Goal: Complete application form: Complete application form

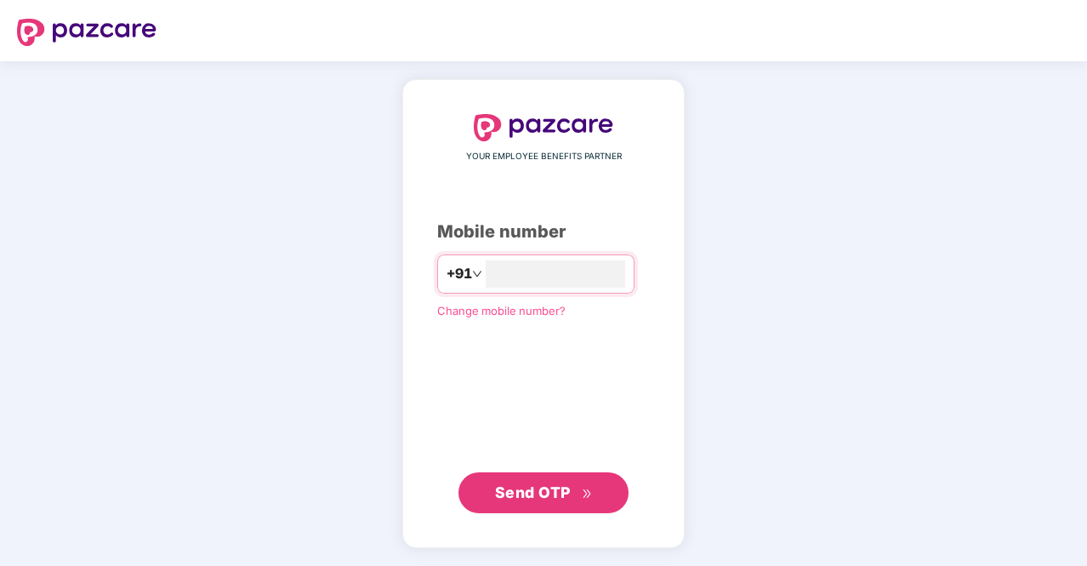
type input "**********"
click at [548, 492] on span "Send OTP" at bounding box center [533, 492] width 76 height 18
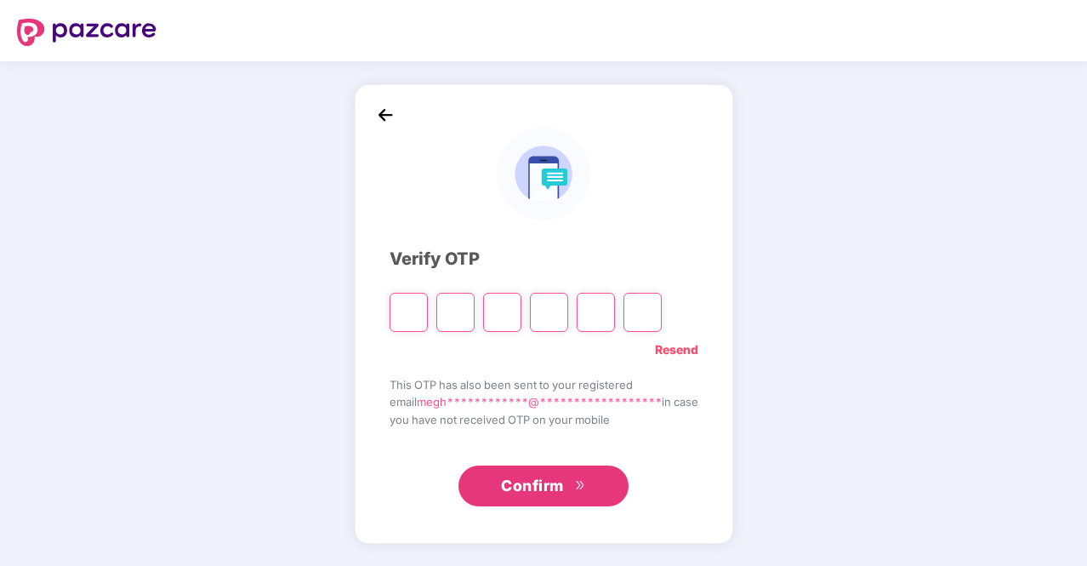
type input "*"
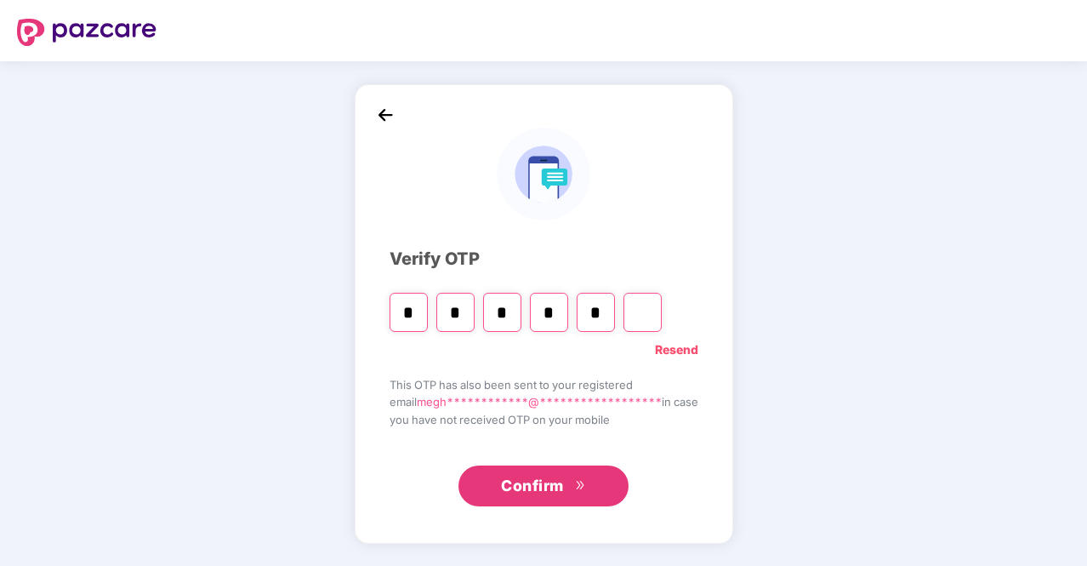
type input "*"
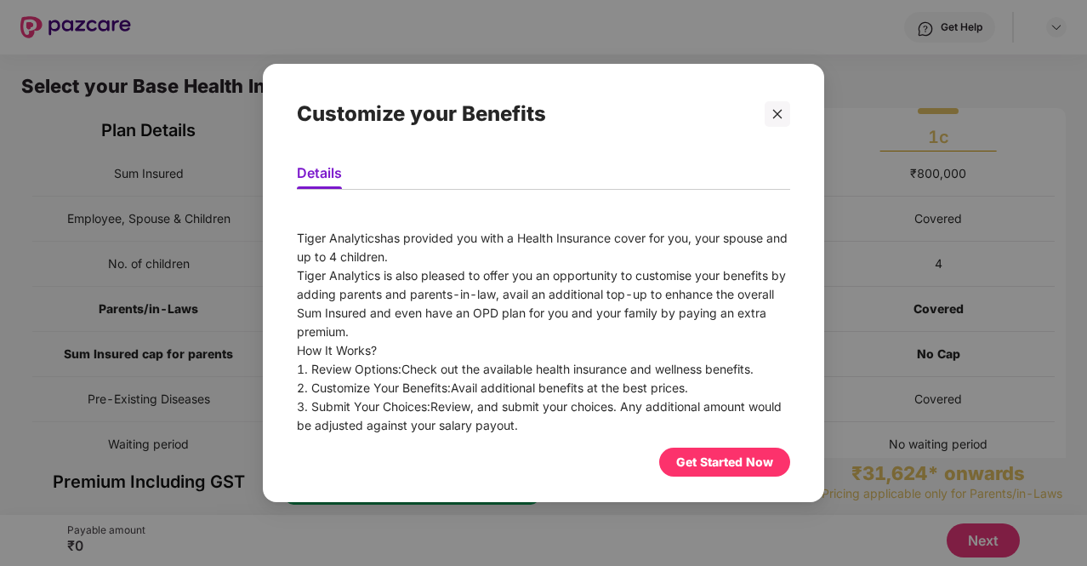
click at [728, 455] on div "Get Started Now" at bounding box center [724, 462] width 97 height 19
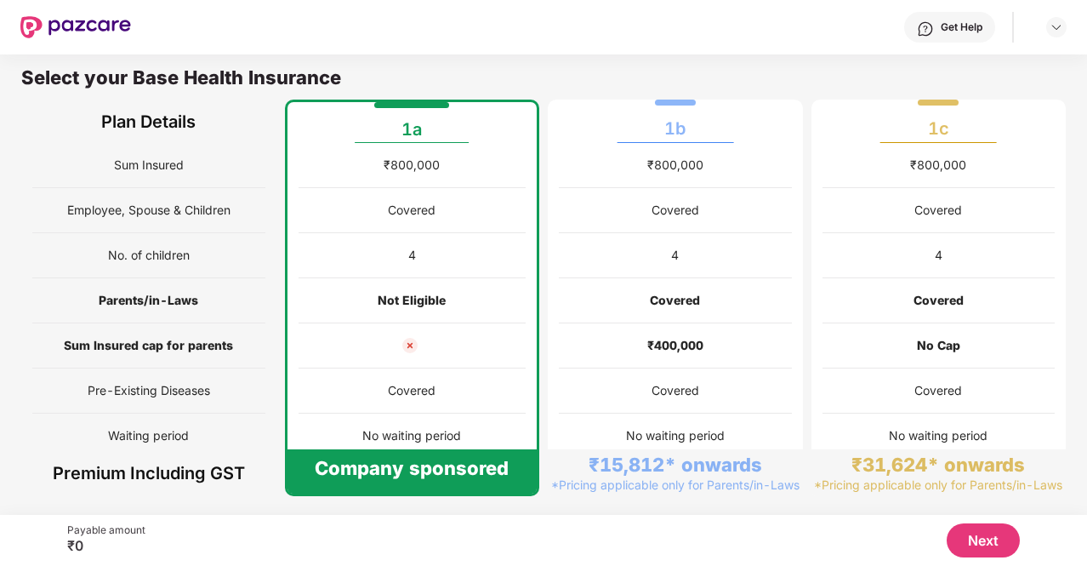
scroll to position [106, 0]
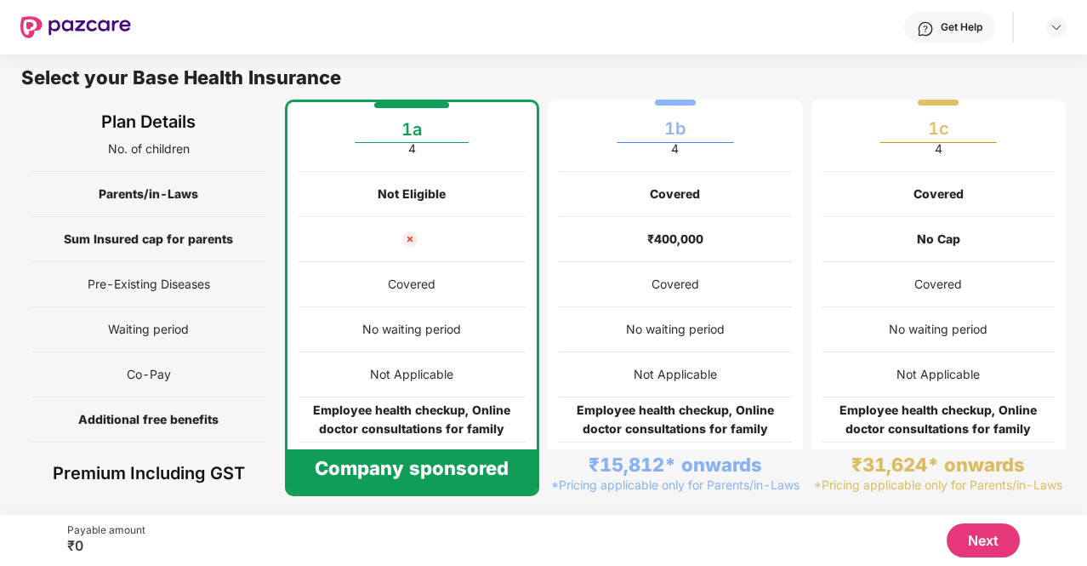
click at [973, 544] on button "Next" at bounding box center [983, 540] width 73 height 34
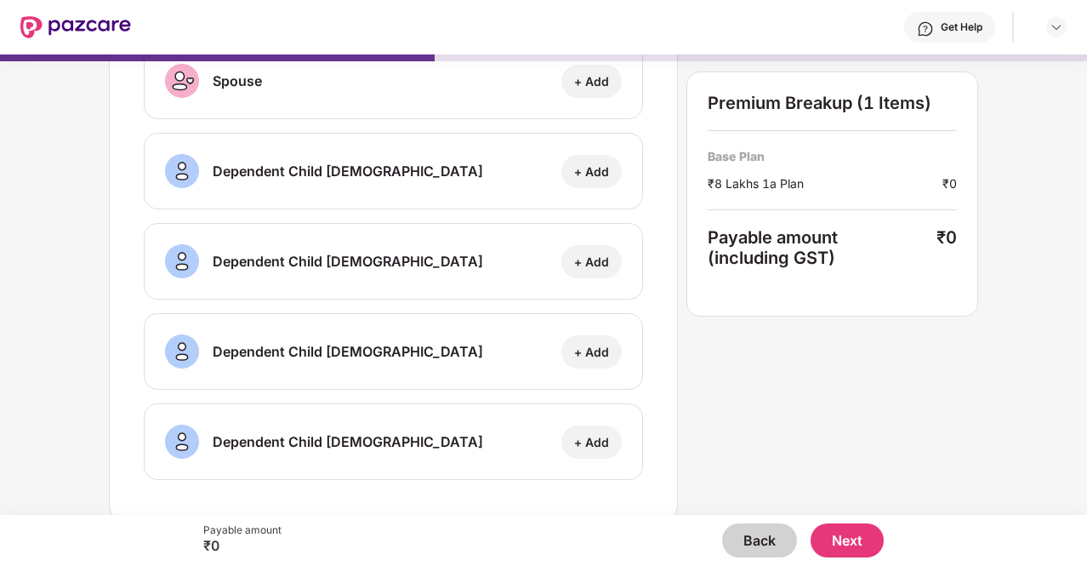
scroll to position [0, 0]
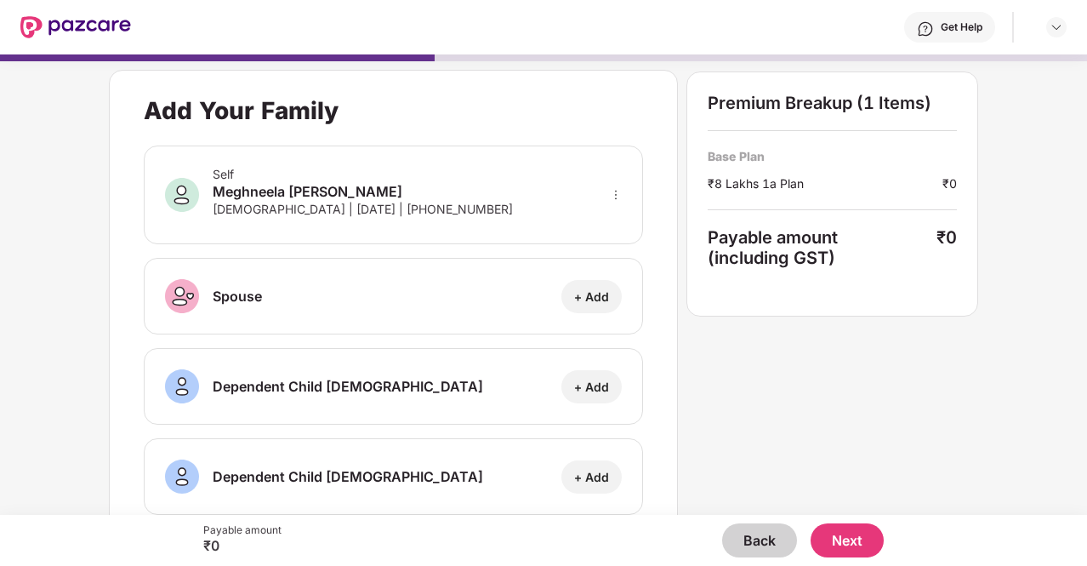
click at [834, 540] on button "Next" at bounding box center [847, 540] width 73 height 34
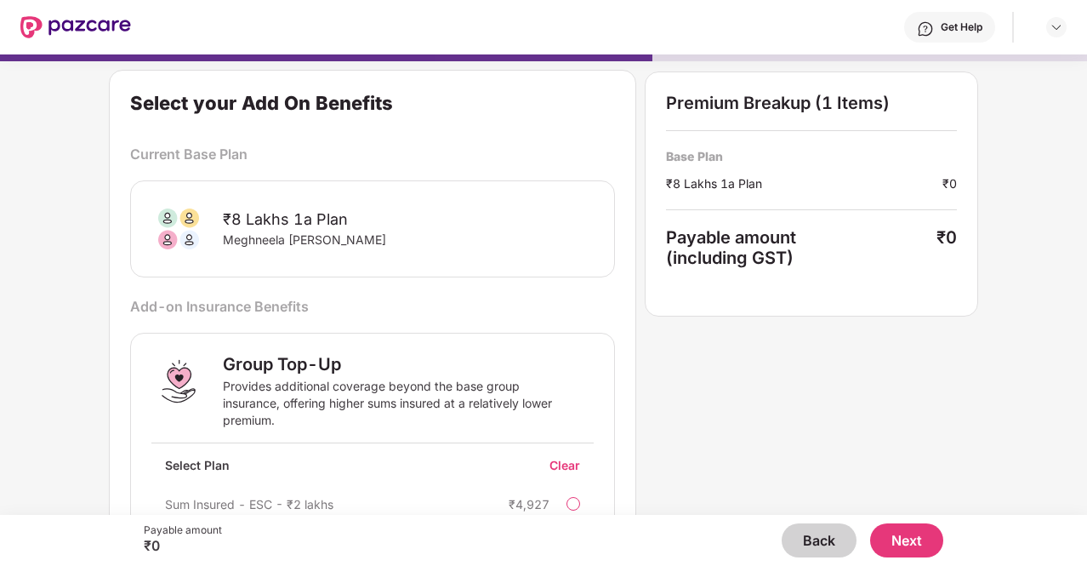
click at [917, 534] on button "Next" at bounding box center [906, 540] width 73 height 34
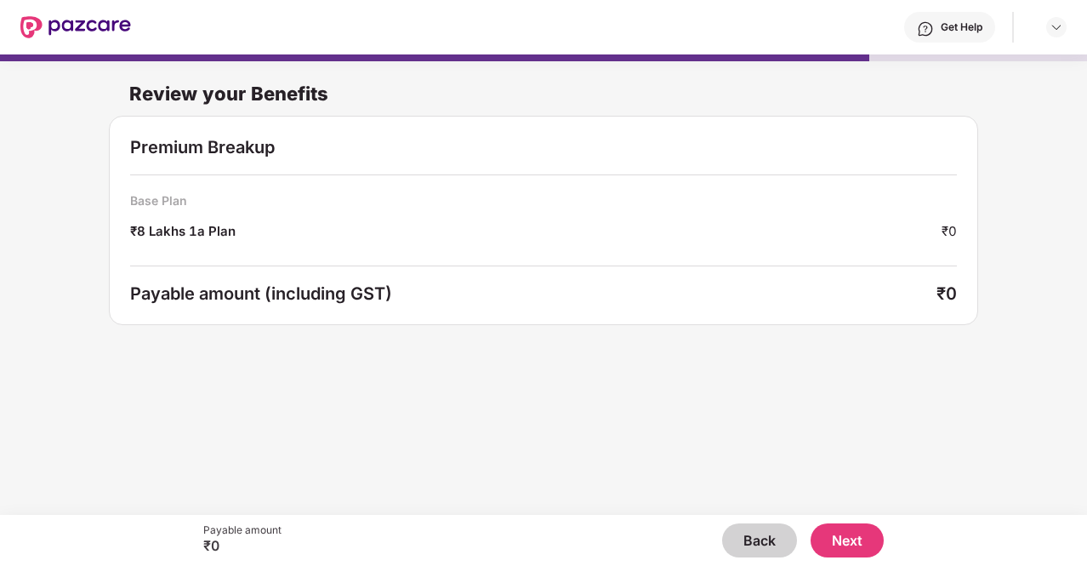
click at [848, 547] on button "Next" at bounding box center [847, 540] width 73 height 34
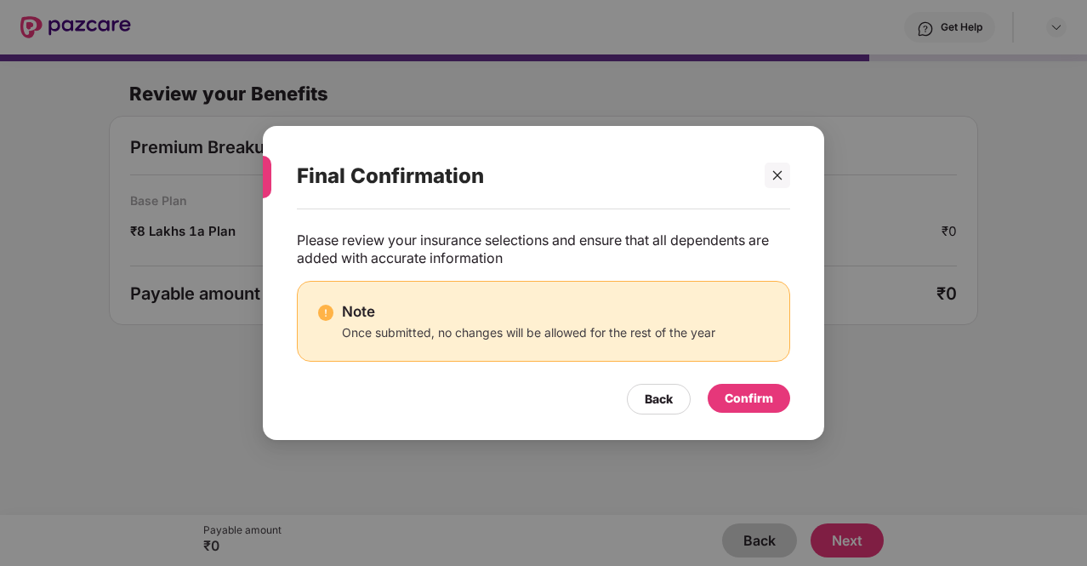
click at [755, 396] on div "Confirm" at bounding box center [749, 398] width 48 height 19
